Goal: Transaction & Acquisition: Book appointment/travel/reservation

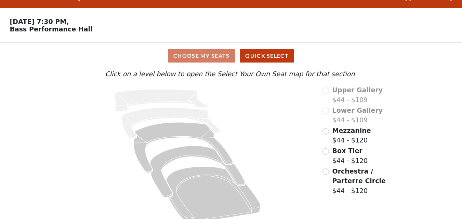
scroll to position [25, 0]
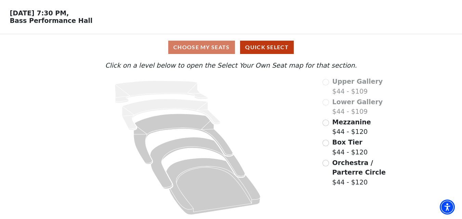
click at [331, 164] on div "Orchestra / Parterre Circle $44 - $120" at bounding box center [361, 172] width 77 height 29
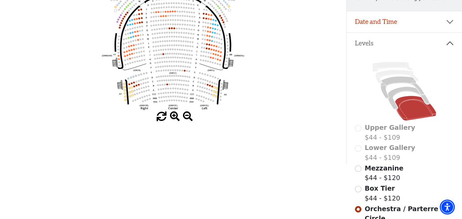
scroll to position [0, 0]
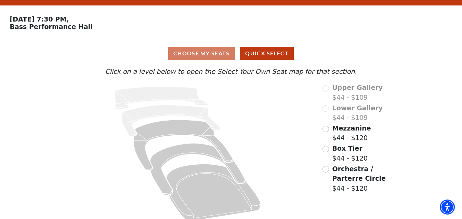
scroll to position [25, 0]
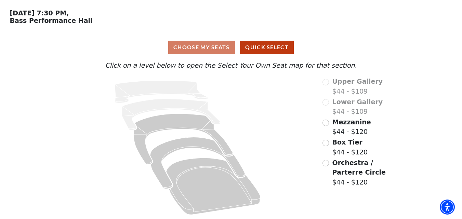
click at [344, 126] on span "Mezzanine" at bounding box center [352, 122] width 39 height 8
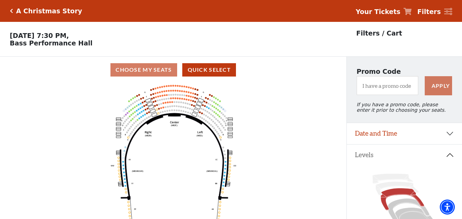
scroll to position [32, 0]
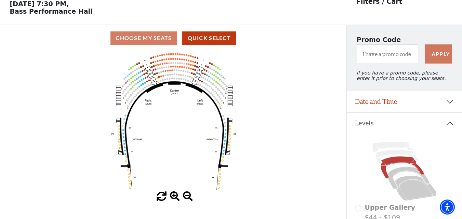
click at [174, 200] on span at bounding box center [175, 197] width 10 height 10
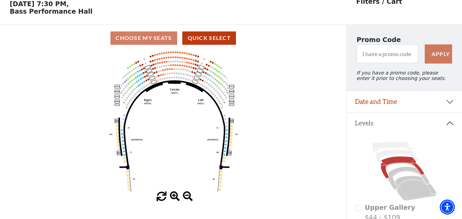
click at [174, 200] on span at bounding box center [175, 197] width 10 height 10
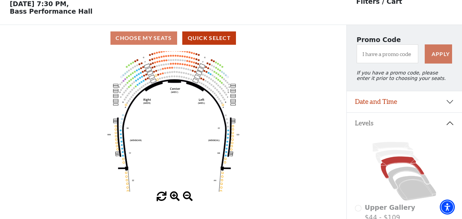
click at [175, 200] on span at bounding box center [175, 197] width 10 height 10
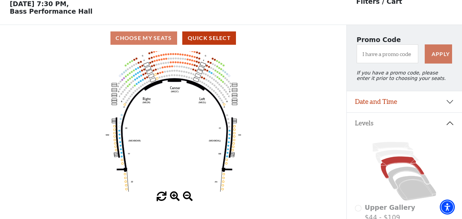
click at [175, 200] on span at bounding box center [175, 197] width 10 height 10
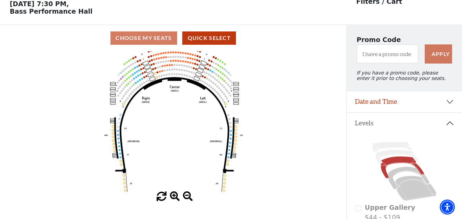
click at [175, 200] on span at bounding box center [175, 197] width 10 height 10
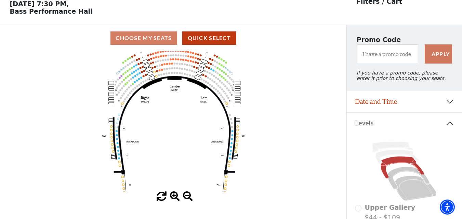
click at [176, 199] on span at bounding box center [175, 197] width 10 height 10
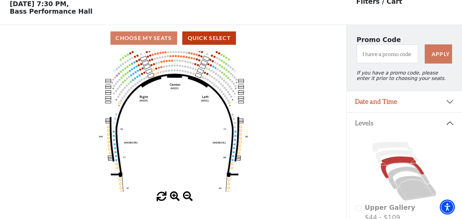
click at [176, 199] on span at bounding box center [175, 197] width 10 height 10
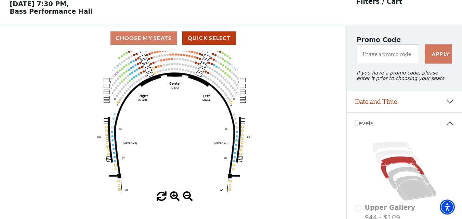
click at [176, 199] on span at bounding box center [175, 197] width 10 height 10
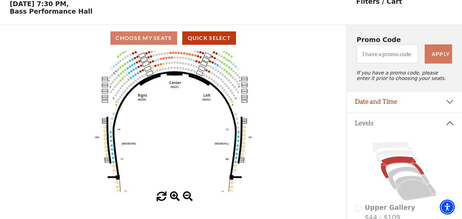
click at [176, 199] on span at bounding box center [175, 197] width 10 height 10
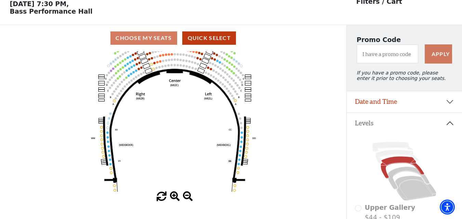
click at [176, 199] on span at bounding box center [175, 197] width 10 height 10
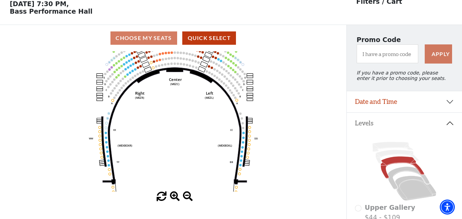
click at [176, 199] on span at bounding box center [175, 197] width 10 height 10
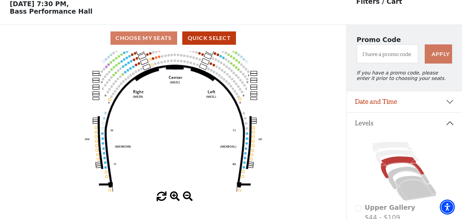
click at [176, 199] on span at bounding box center [175, 197] width 10 height 10
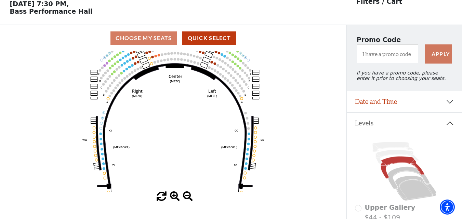
click at [176, 199] on span at bounding box center [175, 197] width 10 height 10
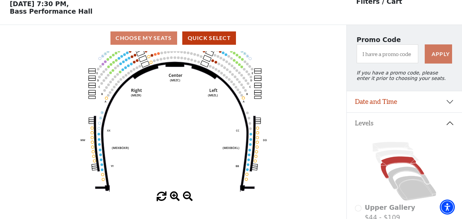
click at [176, 199] on span at bounding box center [175, 197] width 10 height 10
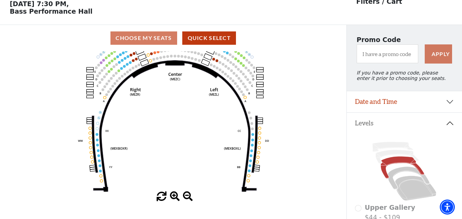
click at [176, 199] on span at bounding box center [175, 197] width 10 height 10
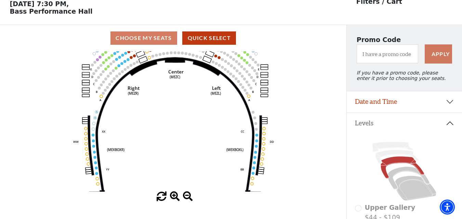
click at [176, 199] on span at bounding box center [175, 197] width 10 height 10
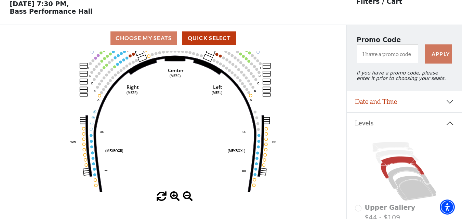
click at [176, 199] on span at bounding box center [175, 197] width 10 height 10
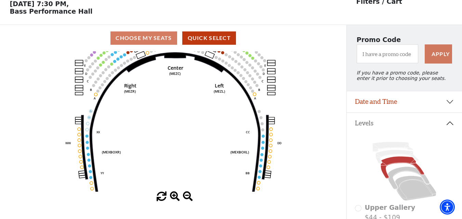
click at [176, 199] on span at bounding box center [175, 197] width 10 height 10
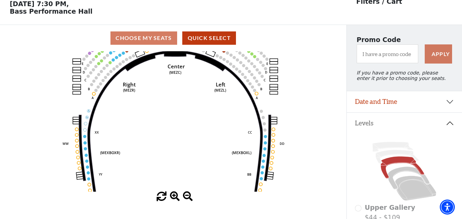
click at [176, 199] on span at bounding box center [175, 197] width 10 height 10
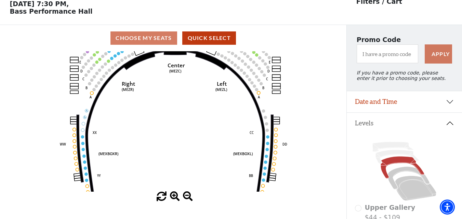
click at [176, 199] on span at bounding box center [175, 197] width 10 height 10
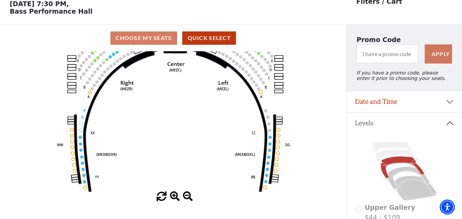
click at [176, 199] on span at bounding box center [175, 197] width 10 height 10
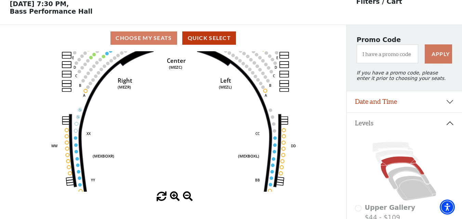
click at [176, 199] on span at bounding box center [175, 197] width 10 height 10
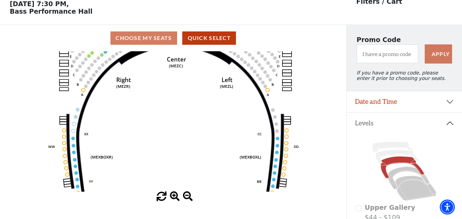
click at [176, 199] on span at bounding box center [175, 197] width 10 height 10
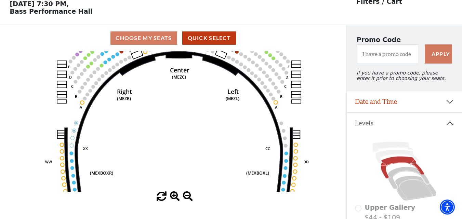
drag, startPoint x: 202, startPoint y: 82, endPoint x: 214, endPoint y: 183, distance: 101.7
click at [204, 201] on div "Current Level Mezzanine Click on a level below to open the Select Your Own Seat…" at bounding box center [173, 126] width 347 height 151
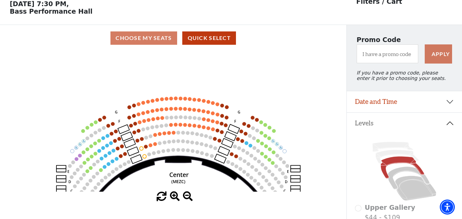
click at [176, 199] on span at bounding box center [175, 197] width 10 height 10
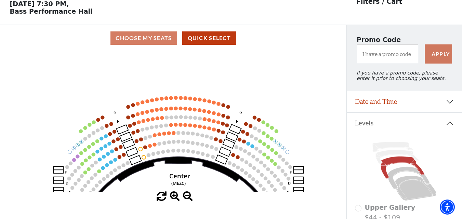
click at [176, 199] on span at bounding box center [175, 197] width 10 height 10
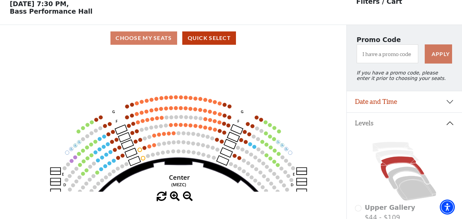
click at [176, 199] on span at bounding box center [175, 197] width 10 height 10
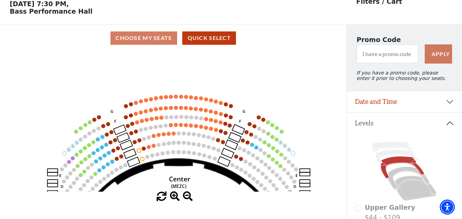
click at [176, 199] on span at bounding box center [175, 197] width 10 height 10
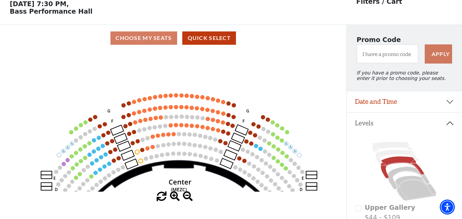
click at [176, 199] on span at bounding box center [175, 197] width 10 height 10
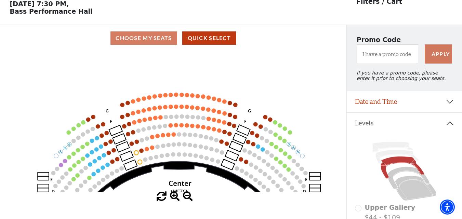
click at [176, 199] on span at bounding box center [175, 197] width 10 height 10
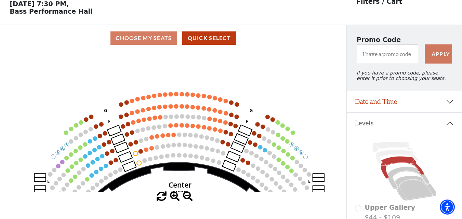
click at [176, 199] on span at bounding box center [175, 197] width 10 height 10
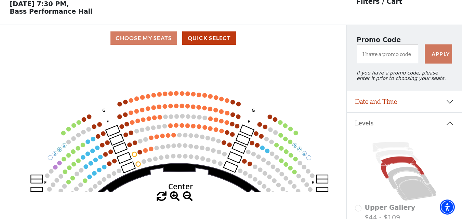
click at [176, 199] on span at bounding box center [175, 197] width 10 height 10
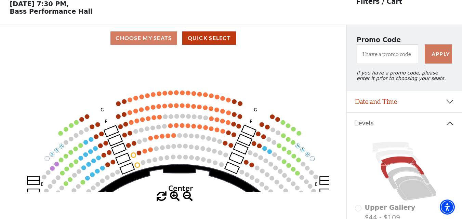
click at [176, 199] on span at bounding box center [175, 197] width 10 height 10
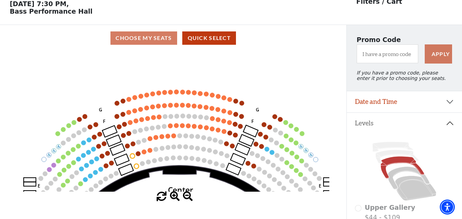
click at [176, 199] on span at bounding box center [175, 197] width 10 height 10
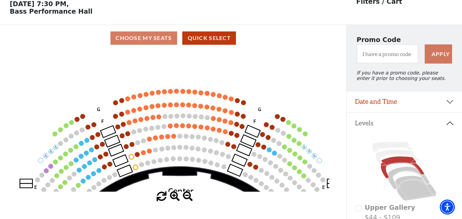
click at [176, 199] on span at bounding box center [175, 197] width 10 height 10
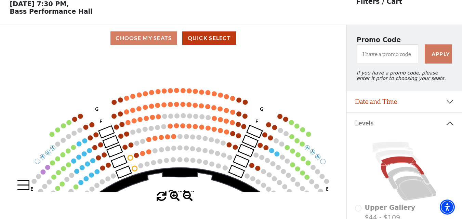
click at [176, 199] on span at bounding box center [175, 197] width 10 height 10
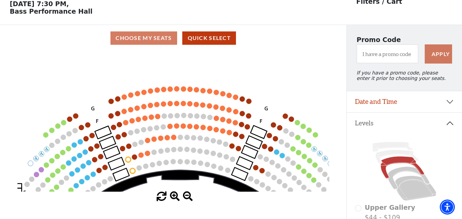
click at [176, 199] on span at bounding box center [175, 197] width 10 height 10
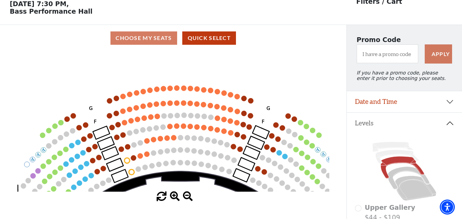
click at [176, 199] on span at bounding box center [175, 197] width 10 height 10
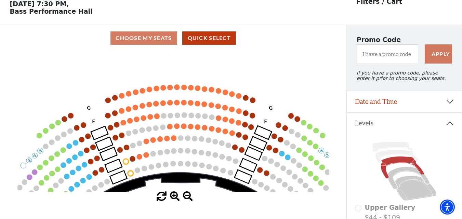
click at [176, 199] on span at bounding box center [175, 197] width 10 height 10
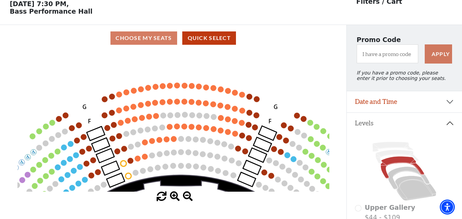
click at [119, 97] on use "Seat Selected" at bounding box center [119, 94] width 7 height 7
click at [122, 98] on icon "Center (MEZC) Right (MEZR) Left (MEZL) (MEXBOXR) (MEXBOXL) XX WW CC DD YY BB ZZ…" at bounding box center [173, 121] width 312 height 141
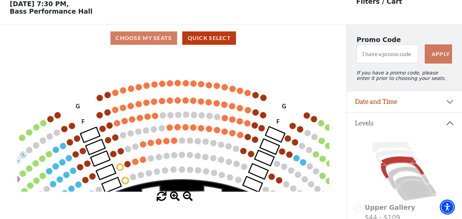
click at [115, 96] on circle at bounding box center [115, 93] width 6 height 6
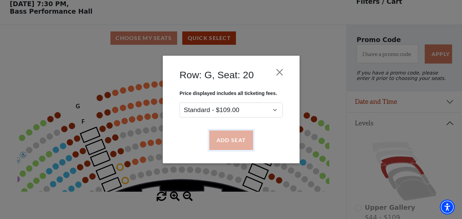
click at [226, 142] on button "Add Seat" at bounding box center [231, 140] width 44 height 19
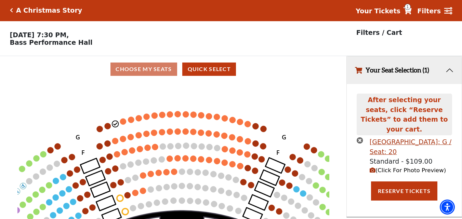
scroll to position [0, 0]
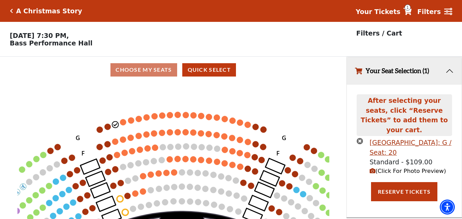
click at [123, 124] on circle at bounding box center [123, 122] width 6 height 6
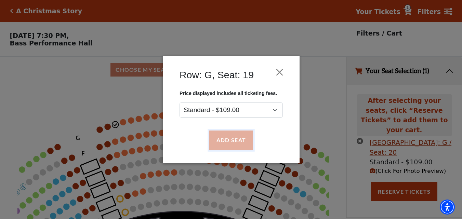
click at [238, 143] on button "Add Seat" at bounding box center [231, 140] width 44 height 19
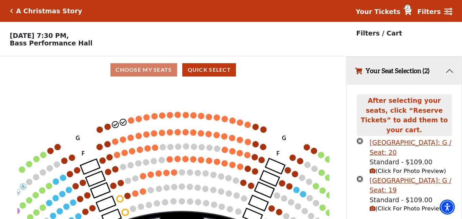
scroll to position [13, 0]
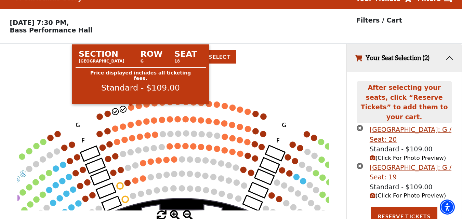
click at [130, 110] on circle at bounding box center [131, 107] width 6 height 6
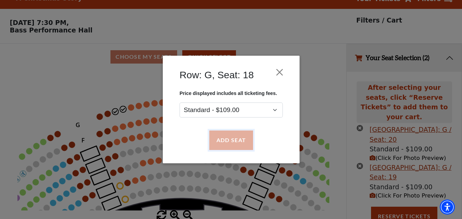
click at [225, 136] on button "Add Seat" at bounding box center [231, 140] width 44 height 19
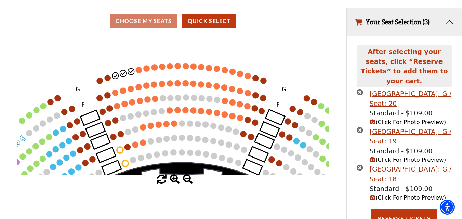
scroll to position [51, 0]
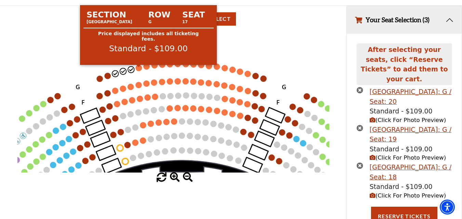
click at [138, 69] on circle at bounding box center [139, 68] width 6 height 6
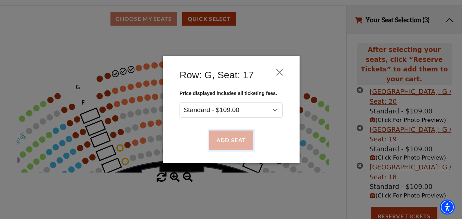
click at [226, 138] on button "Add Seat" at bounding box center [231, 140] width 44 height 19
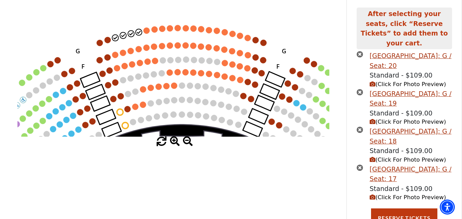
scroll to position [89, 0]
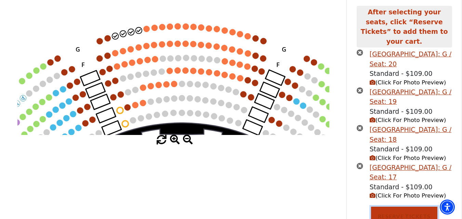
click at [387, 211] on button "Reserve Tickets" at bounding box center [404, 216] width 66 height 19
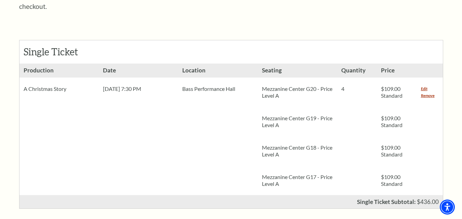
scroll to position [274, 0]
